Goal: Information Seeking & Learning: Learn about a topic

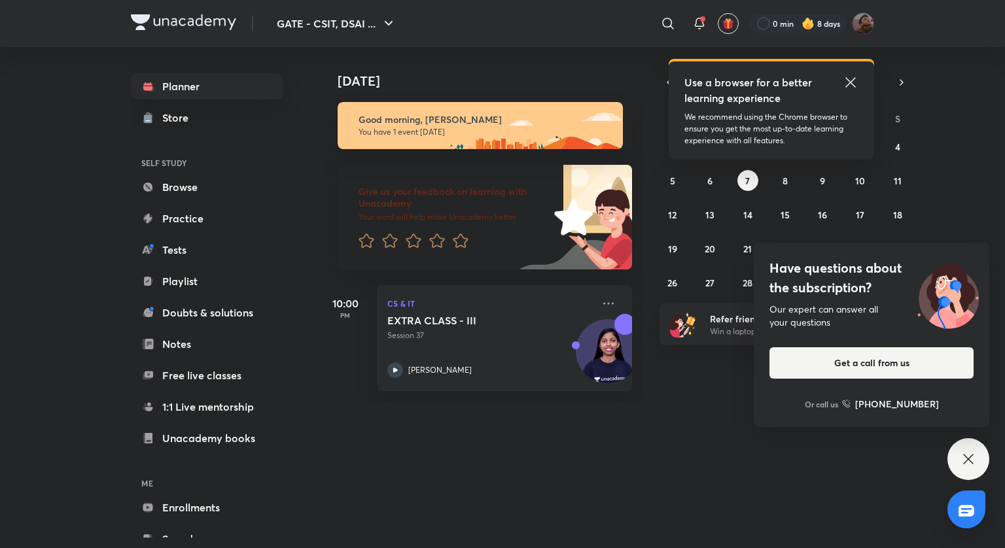
click at [850, 81] on icon at bounding box center [850, 82] width 10 height 10
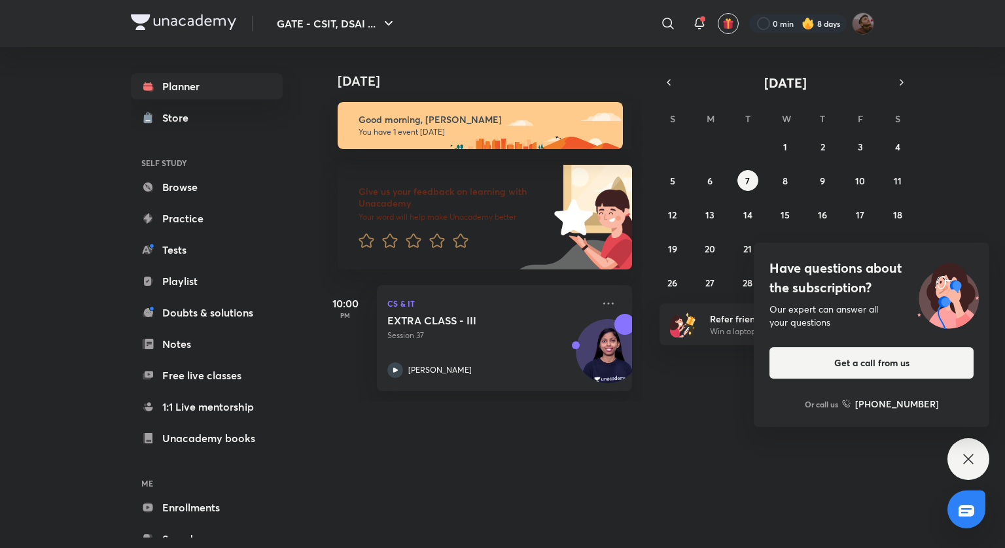
click at [967, 458] on icon at bounding box center [968, 459] width 10 height 10
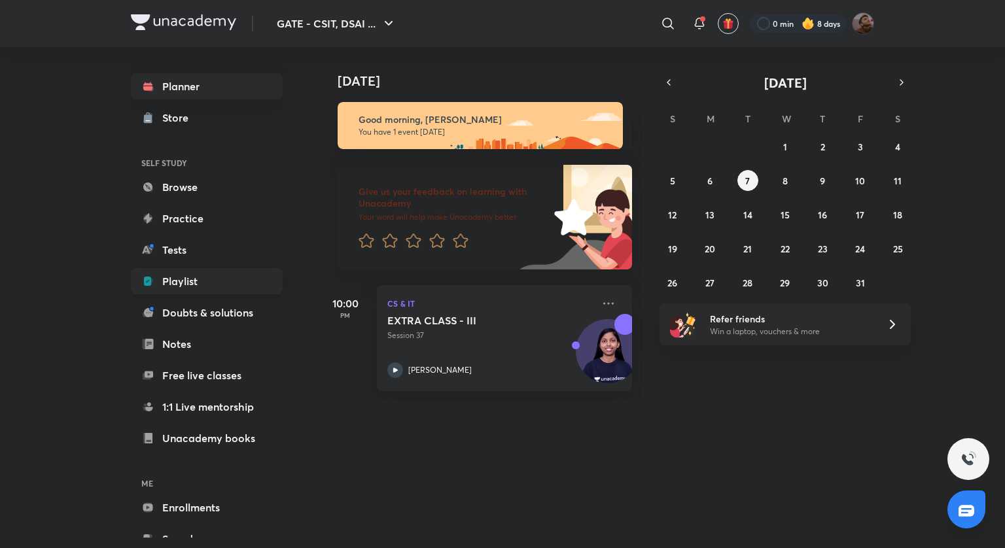
click at [201, 284] on link "Playlist" at bounding box center [207, 281] width 152 height 26
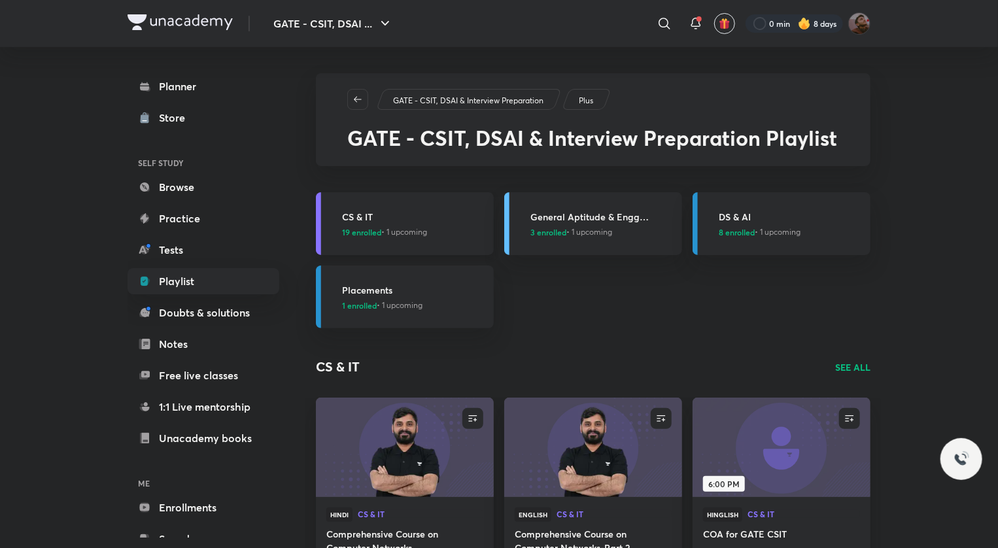
click at [361, 215] on h3 "CS & IT" at bounding box center [414, 217] width 144 height 14
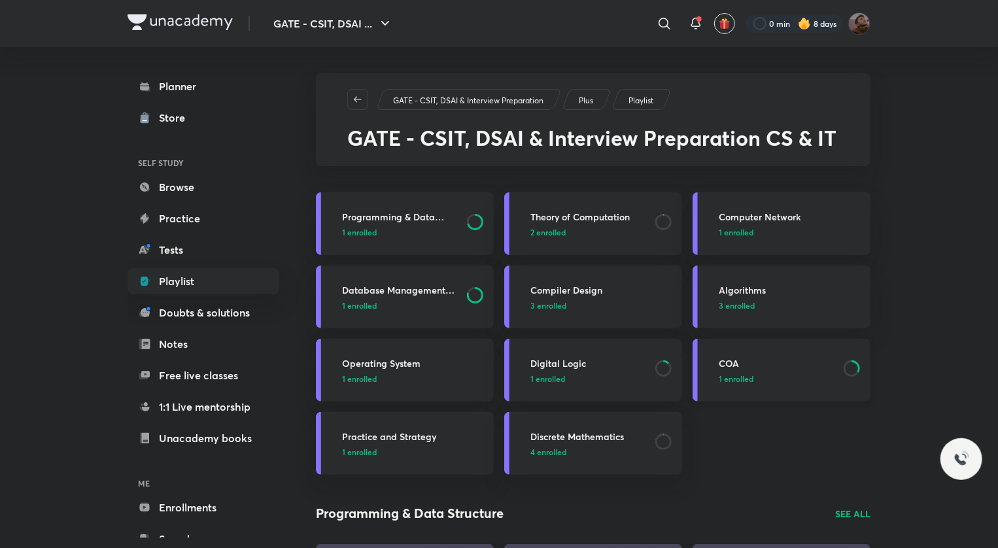
click at [725, 360] on h3 "COA" at bounding box center [777, 363] width 117 height 14
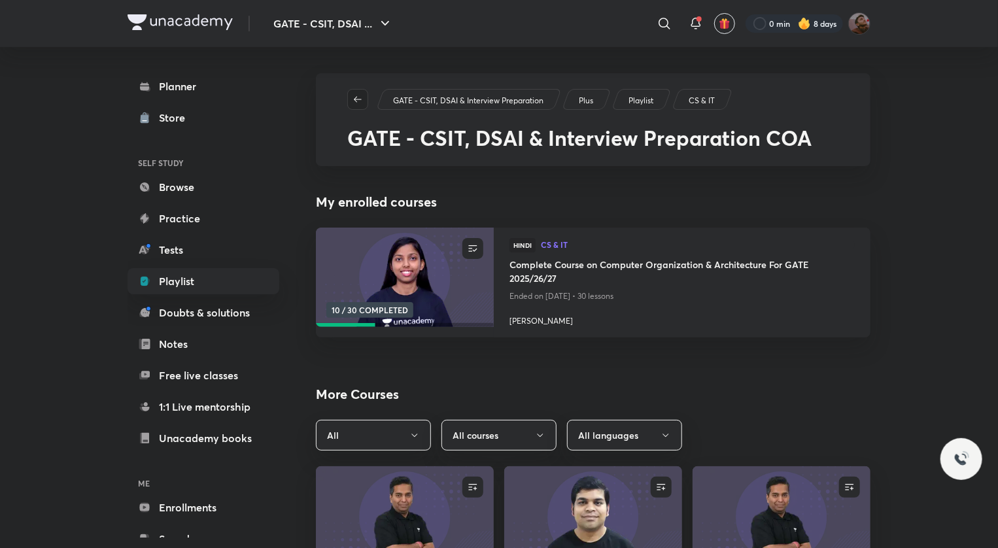
click at [362, 96] on icon "button" at bounding box center [358, 99] width 10 height 10
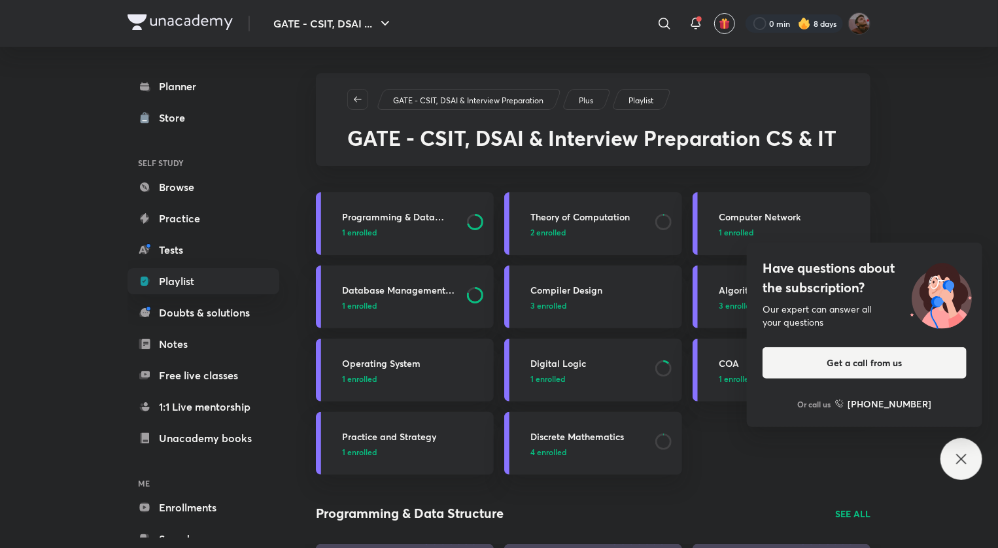
click at [967, 448] on div "Have questions about the subscription? Our expert can answer all your questions…" at bounding box center [961, 459] width 42 height 42
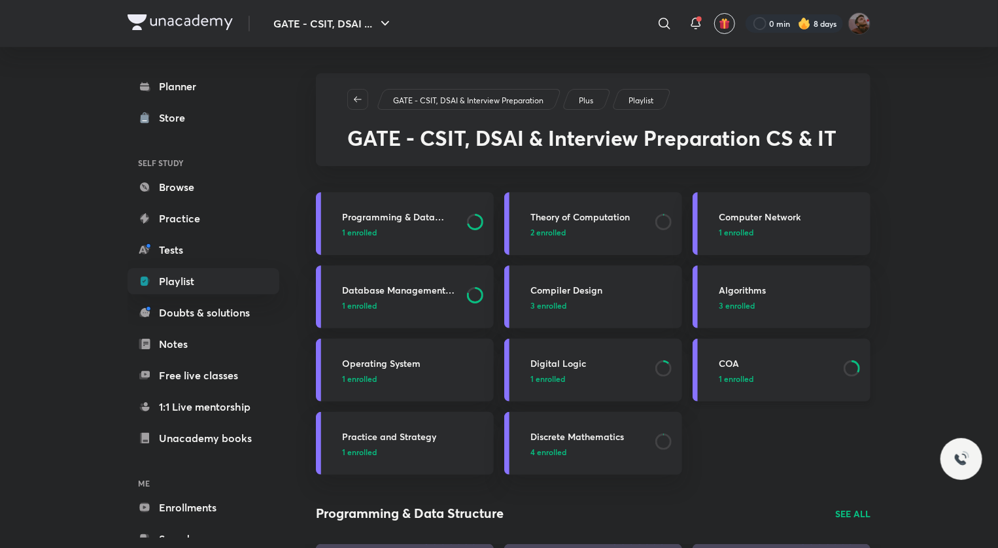
click at [714, 353] on link "COA 1 enrolled" at bounding box center [782, 370] width 178 height 63
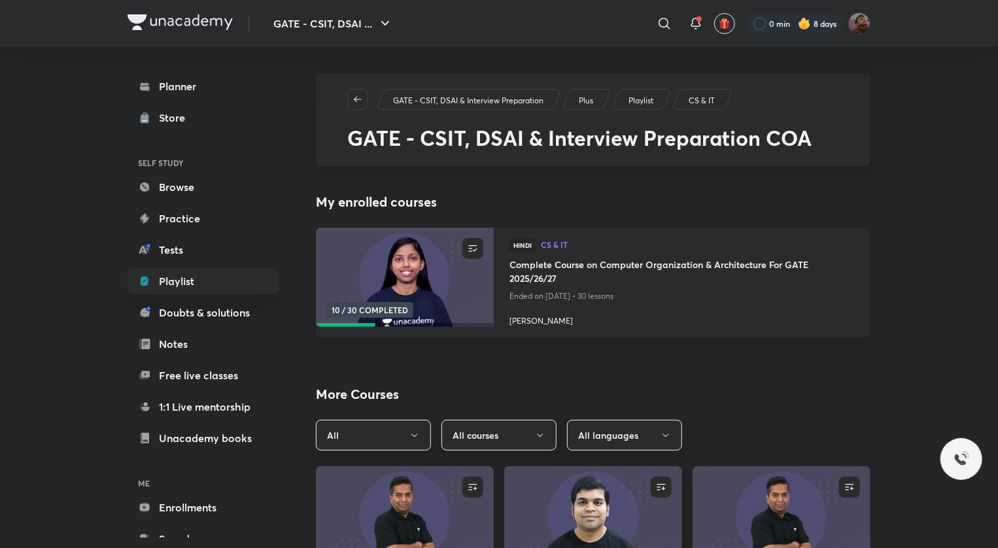
click at [560, 269] on h4 "Complete Course on Computer Organization & Architecture For GATE 2025/26/27" at bounding box center [681, 273] width 345 height 30
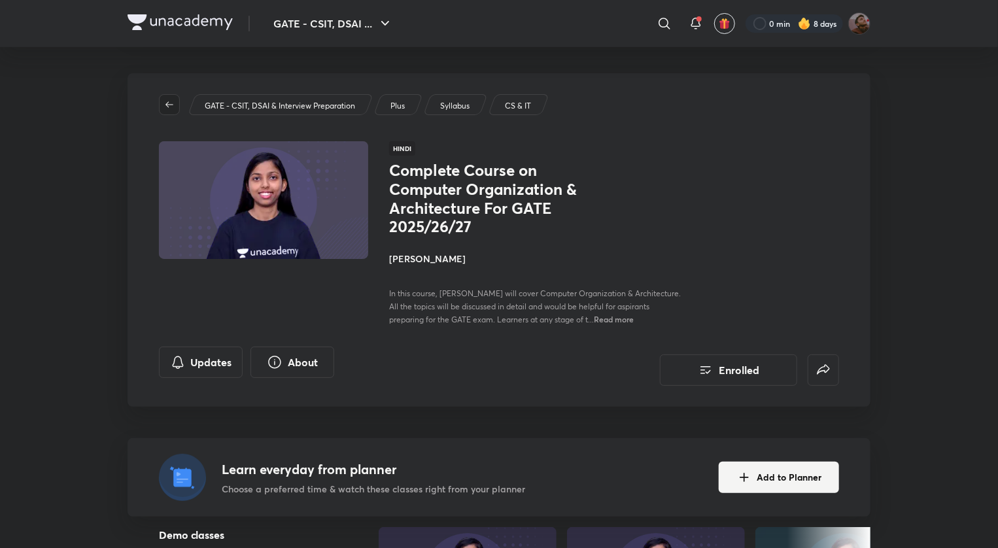
click at [168, 111] on button "button" at bounding box center [169, 104] width 21 height 21
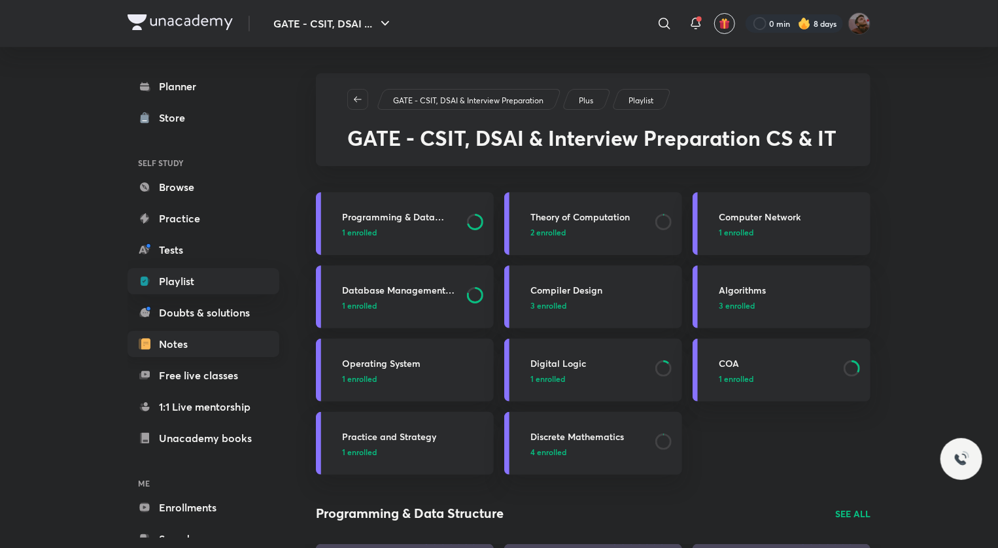
click at [194, 337] on link "Notes" at bounding box center [204, 344] width 152 height 26
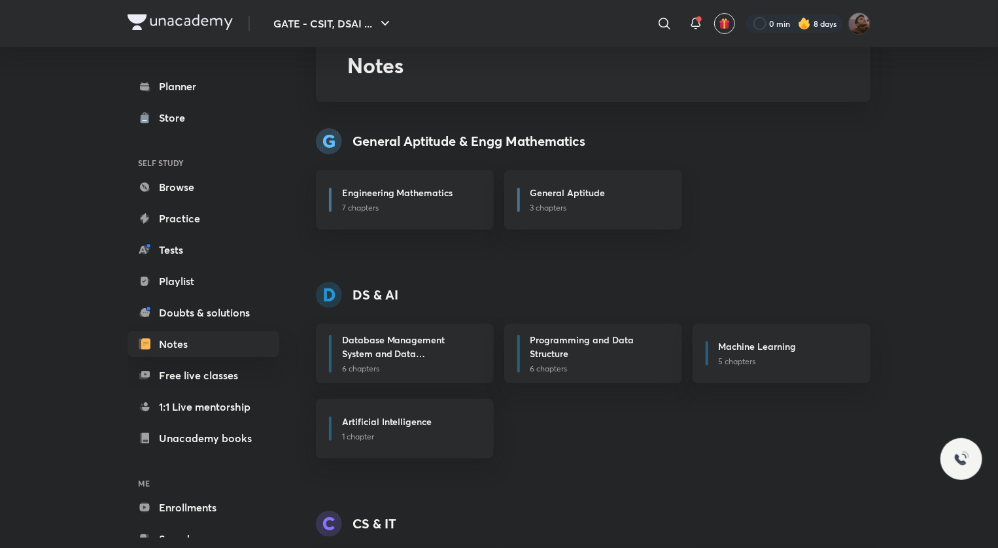
scroll to position [77, 0]
click at [364, 336] on h6 "Database Management System and Data Warehousing" at bounding box center [407, 345] width 131 height 27
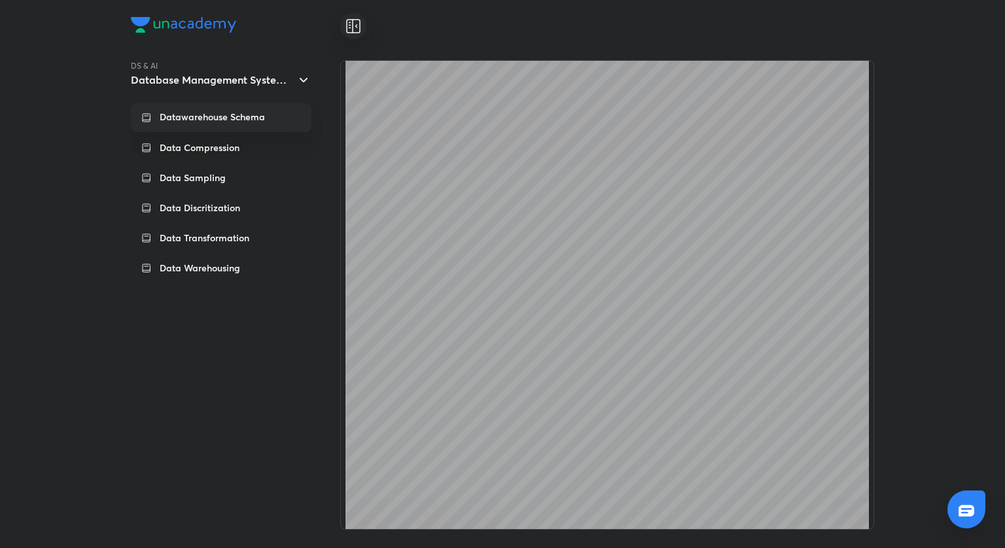
click at [230, 24] on img at bounding box center [183, 25] width 105 height 16
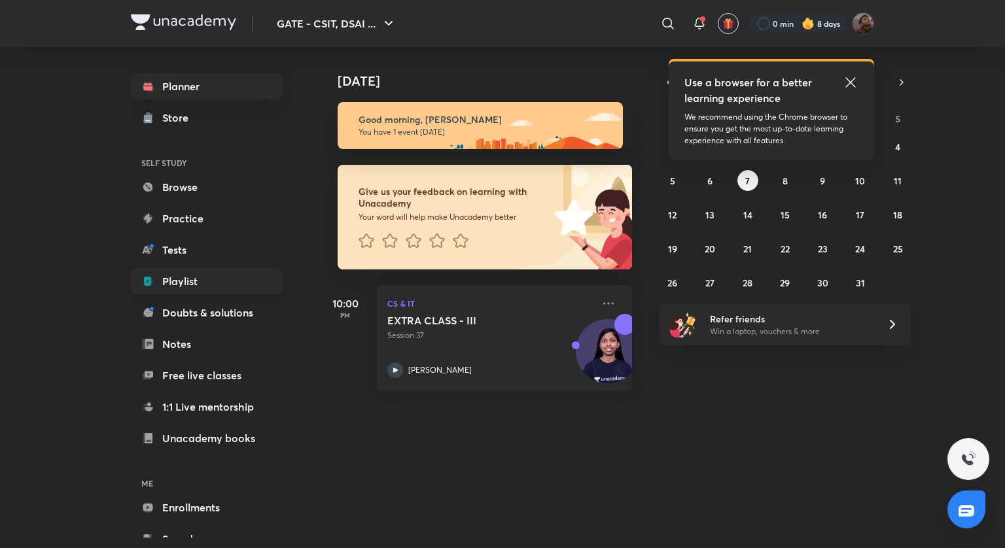
click at [205, 286] on link "Playlist" at bounding box center [207, 281] width 152 height 26
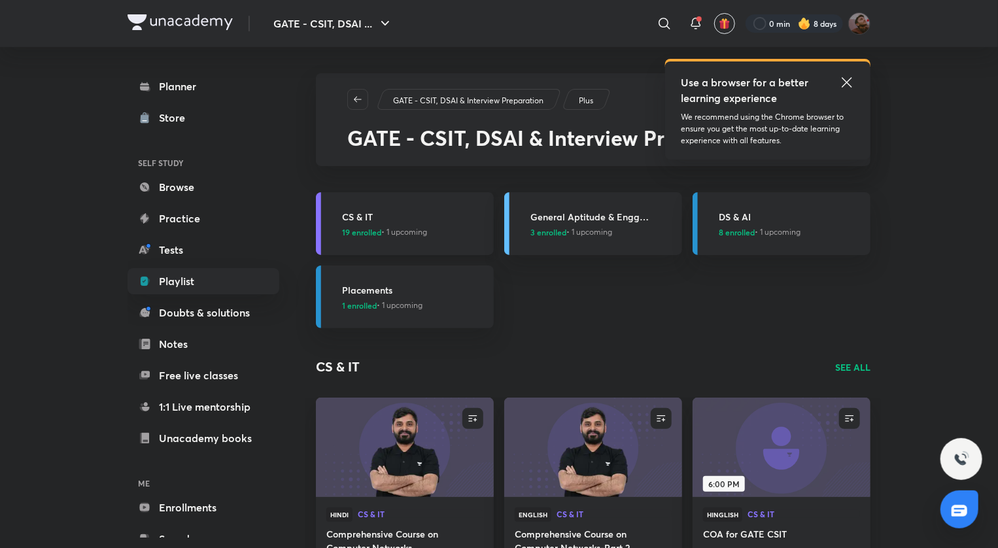
click at [382, 222] on h3 "CS & IT" at bounding box center [414, 217] width 144 height 14
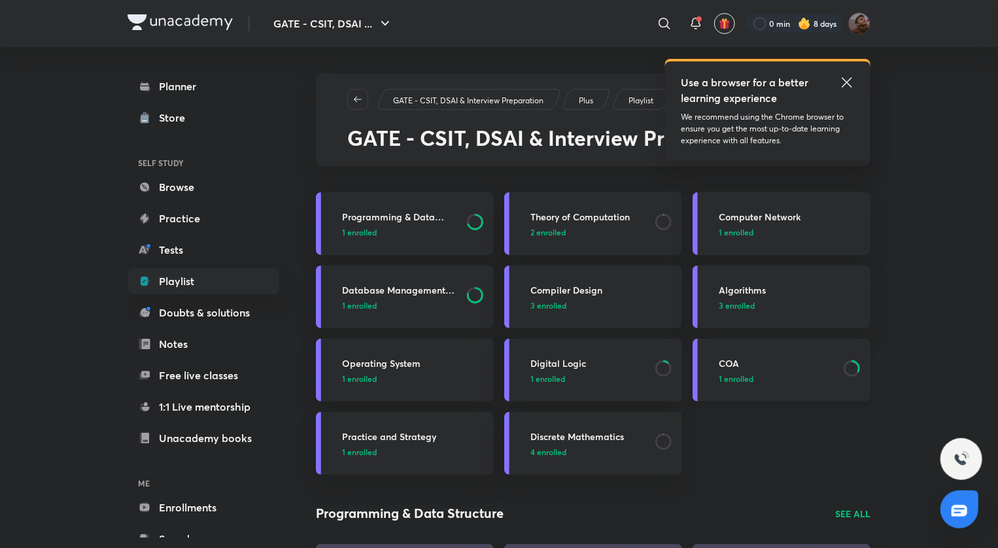
click at [726, 360] on h3 "COA" at bounding box center [777, 363] width 117 height 14
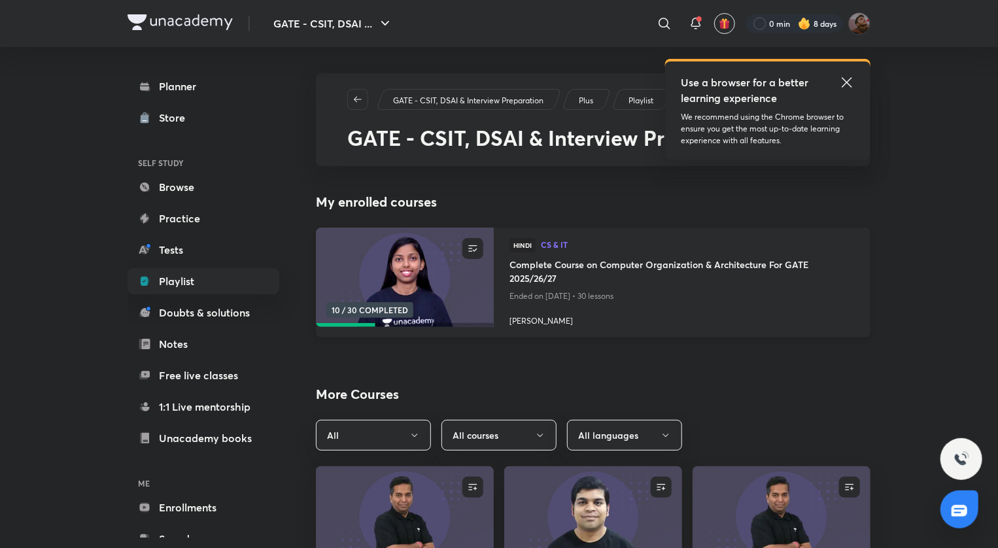
click at [581, 263] on h4 "Complete Course on Computer Organization & Architecture For GATE 2025/26/27" at bounding box center [681, 273] width 345 height 30
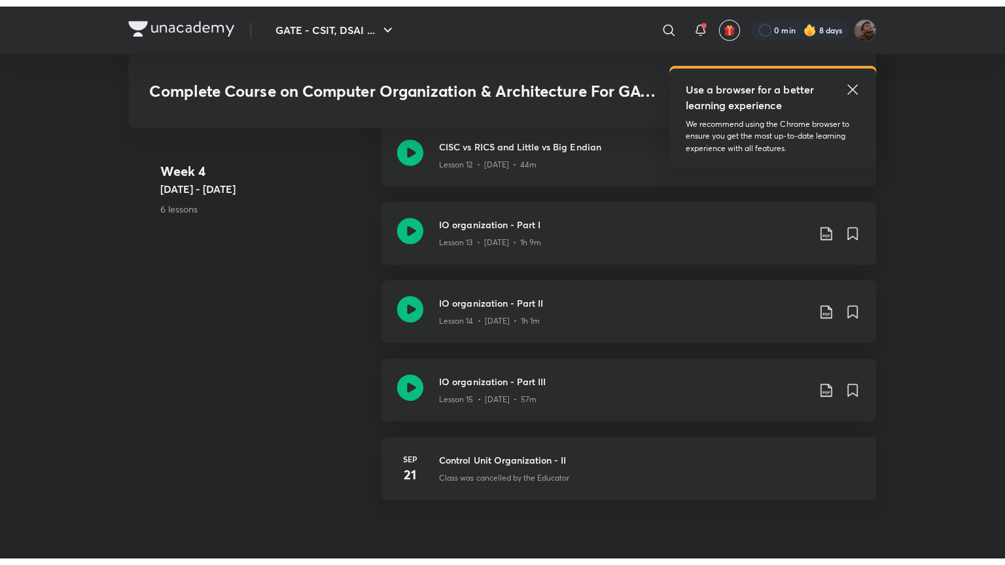
scroll to position [1878, 0]
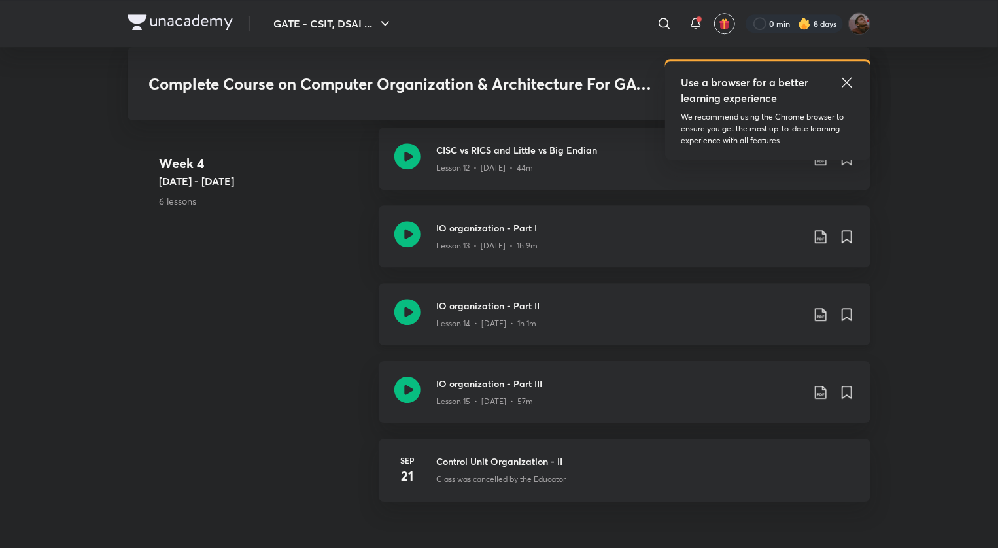
click at [510, 315] on div "Lesson 14 • [DATE] • 1h 1m" at bounding box center [619, 321] width 366 height 17
